Goal: Contribute content: Contribute content

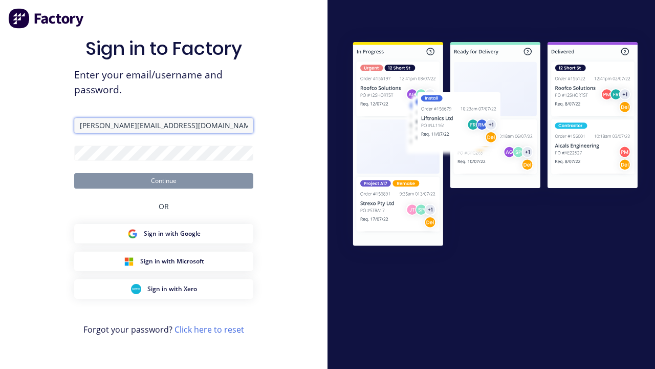
type input "[PERSON_NAME][EMAIL_ADDRESS][DOMAIN_NAME]"
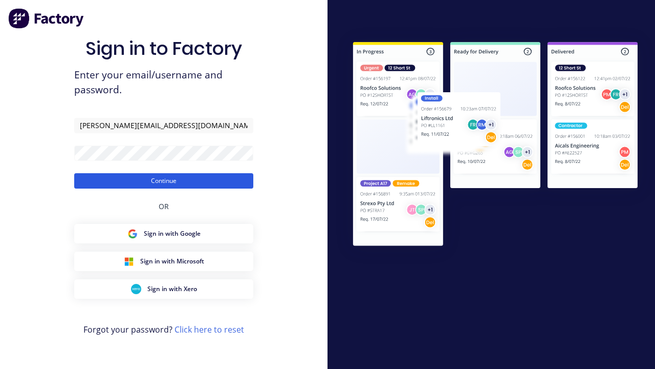
click at [164, 180] on button "Continue" at bounding box center [163, 180] width 179 height 15
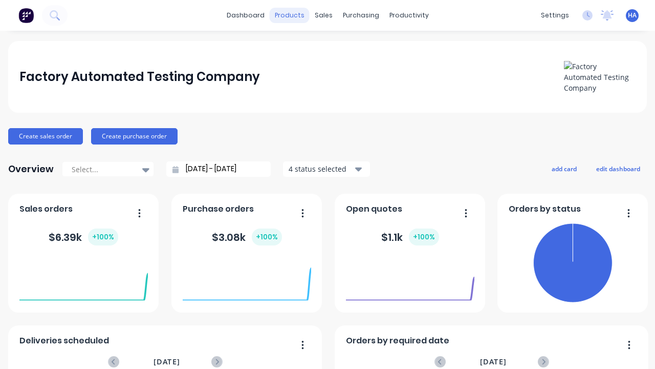
click at [289, 15] on div "products" at bounding box center [290, 15] width 40 height 15
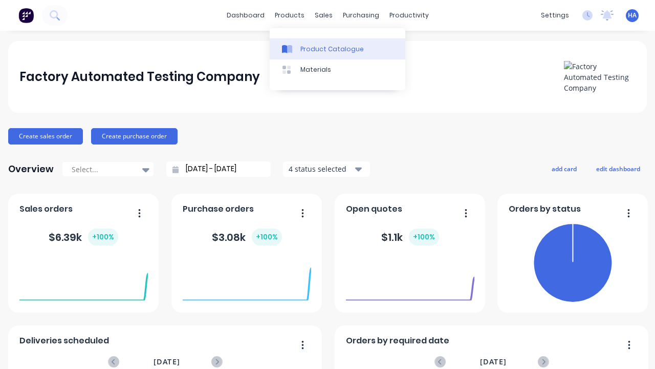
click at [337, 49] on div "Product Catalogue" at bounding box center [332, 49] width 63 height 9
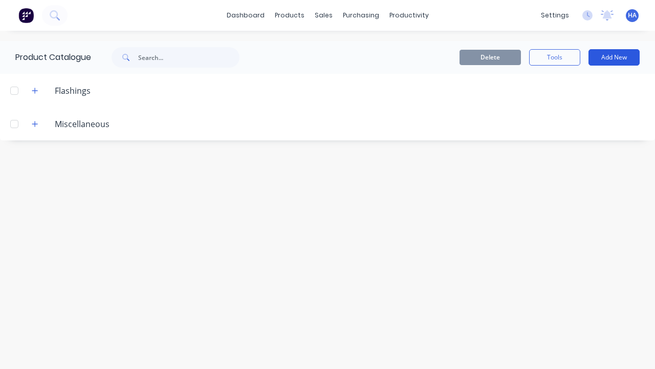
click at [614, 57] on button "Add New" at bounding box center [614, 57] width 51 height 16
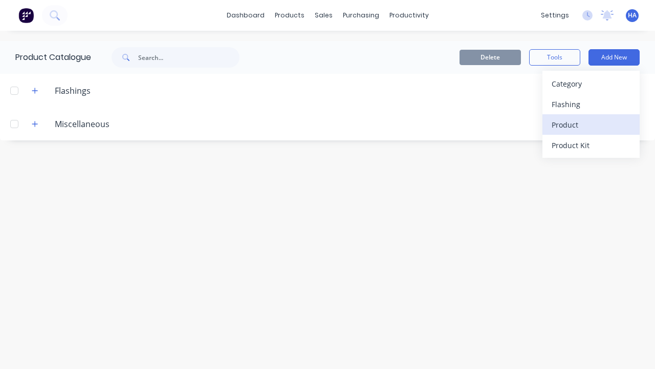
click at [591, 124] on div "Product" at bounding box center [591, 124] width 79 height 15
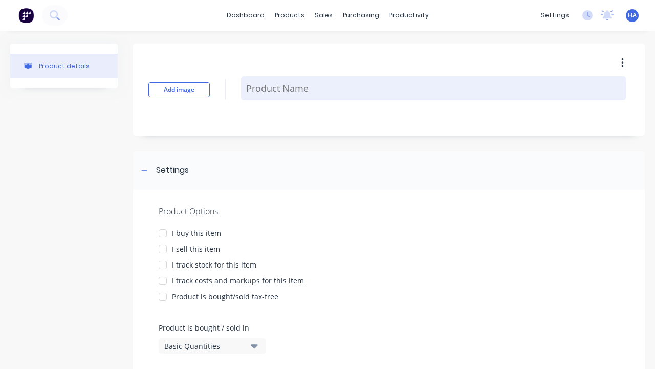
click at [434, 88] on textarea at bounding box center [433, 88] width 385 height 24
type textarea "x"
type textarea "Test Lineal Product"
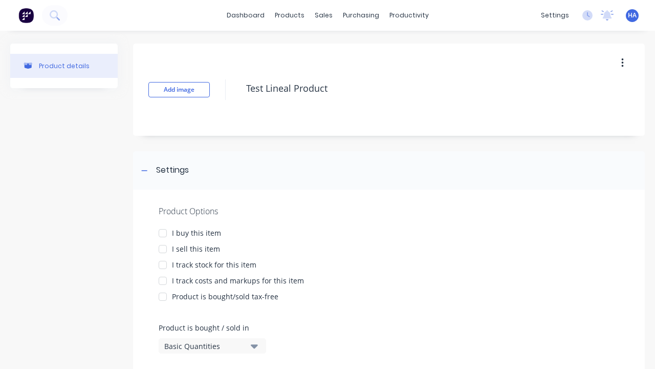
click at [163, 232] on div at bounding box center [163, 233] width 20 height 20
click at [163, 248] on div at bounding box center [163, 249] width 20 height 20
type textarea "x"
type textarea "Test Lineal Product"
click at [205, 346] on div "Basic Quantities" at bounding box center [205, 345] width 82 height 11
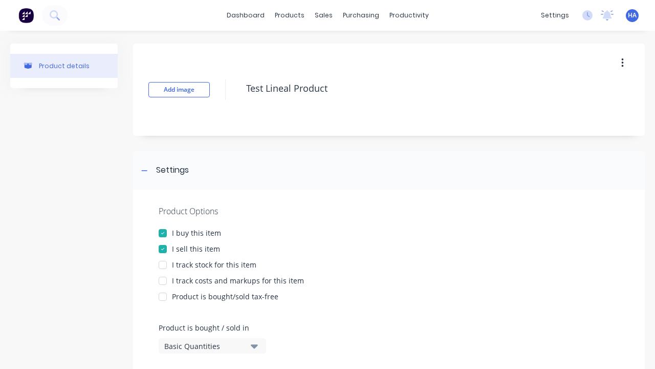
type textarea "x"
type textarea "Test Lineal Product"
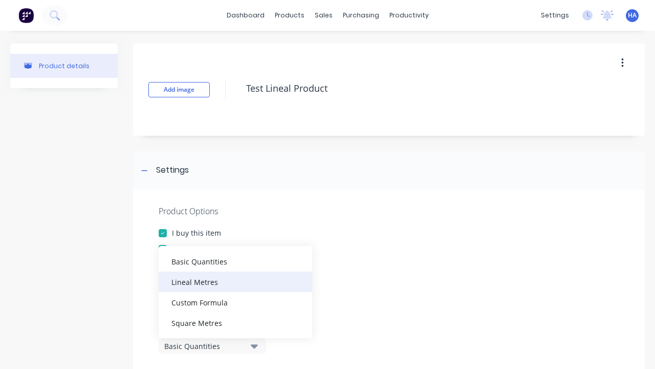
click at [236, 281] on div "Lineal Metres" at bounding box center [236, 281] width 154 height 20
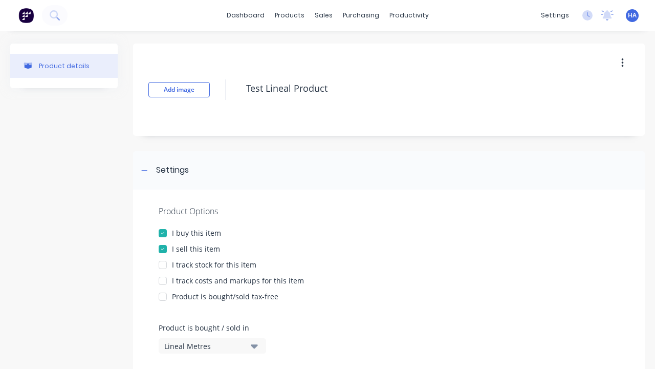
type textarea "x"
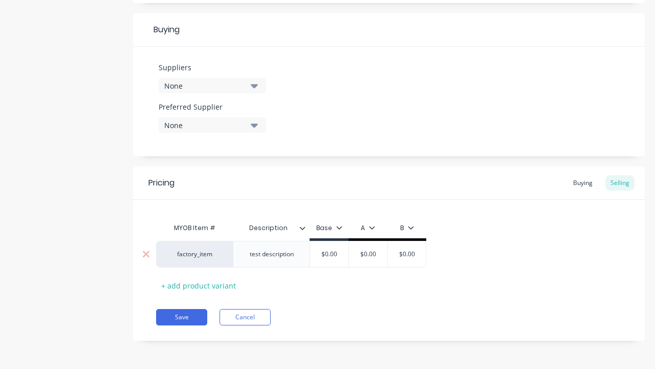
click at [368, 254] on input "text" at bounding box center [368, 253] width 51 height 9
type textarea "x"
type input "$0.00"
type textarea "x"
type input "100"
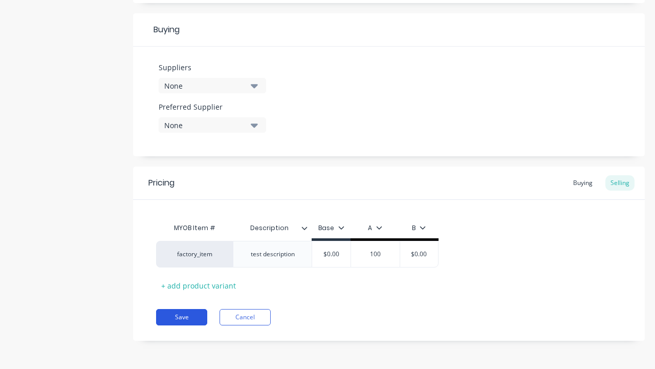
click at [182, 317] on button "Save" at bounding box center [181, 317] width 51 height 16
type textarea "x"
